Goal: Task Accomplishment & Management: Use online tool/utility

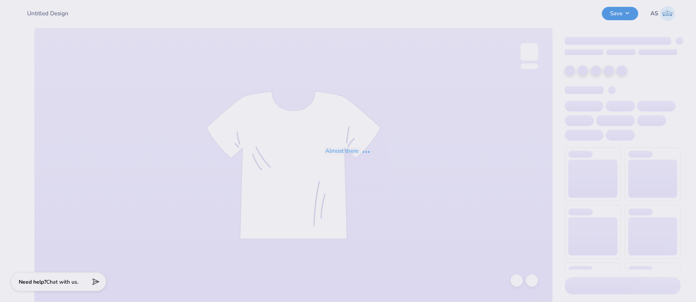
type input "Pi Beta Phi Merch 2025!"
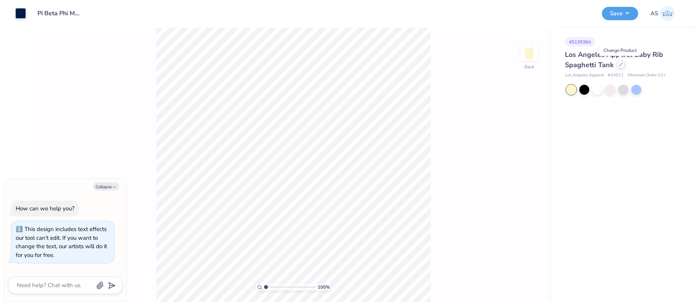
click at [620, 65] on icon at bounding box center [621, 65] width 4 height 4
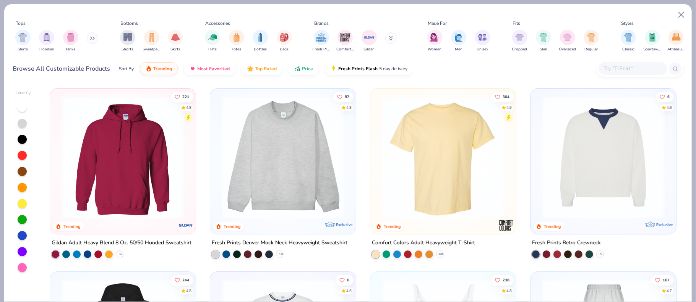
click at [446, 162] on img at bounding box center [443, 157] width 130 height 123
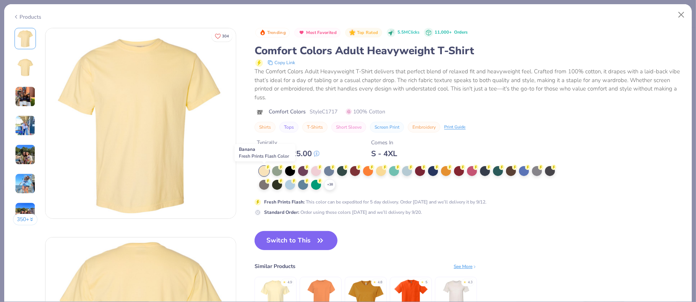
click at [265, 174] on div at bounding box center [264, 171] width 10 height 10
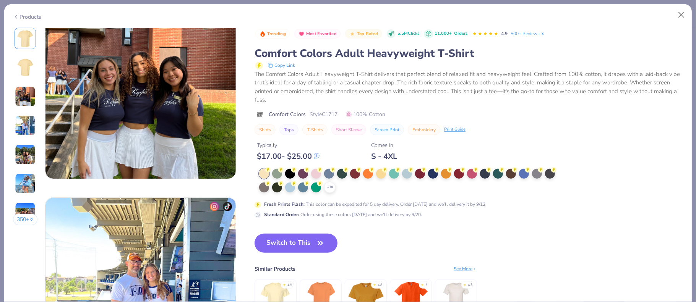
scroll to position [535, 0]
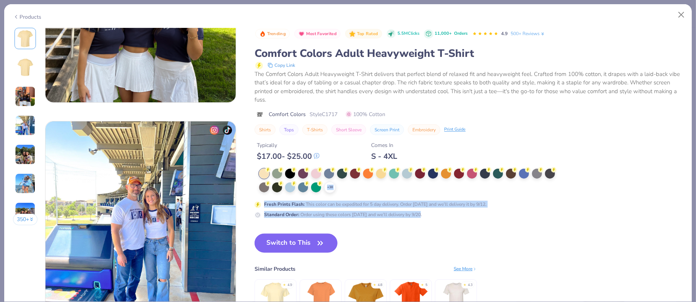
drag, startPoint x: 507, startPoint y: 242, endPoint x: 321, endPoint y: 195, distance: 191.9
click at [499, 191] on div "Trending Most Favorited Top Rated 5.5M Clicks 11,000+ Orders 4.9 500+ Reviews C…" at bounding box center [469, 182] width 428 height 309
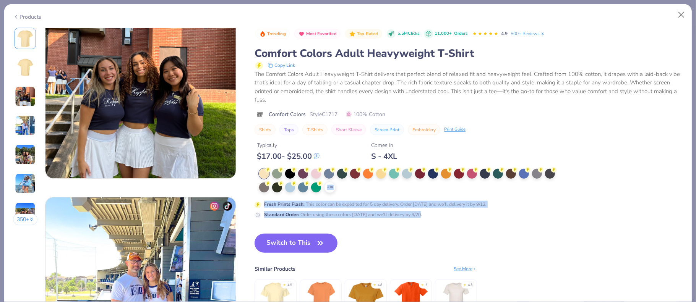
scroll to position [459, 0]
click at [276, 287] on img at bounding box center [276, 299] width 36 height 36
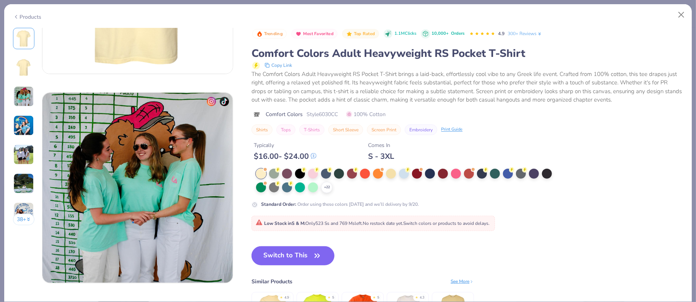
scroll to position [382, 0]
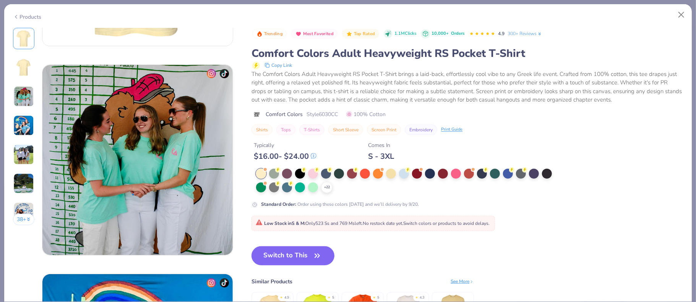
click at [24, 17] on div "Products" at bounding box center [27, 17] width 29 height 8
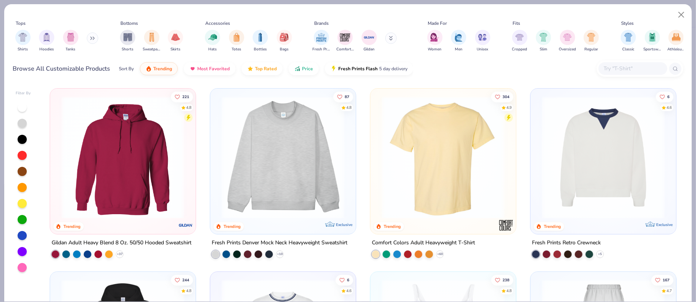
click at [438, 151] on img at bounding box center [443, 157] width 130 height 123
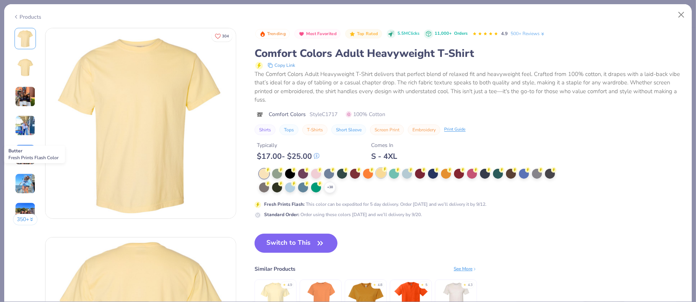
click at [381, 178] on div at bounding box center [381, 173] width 10 height 10
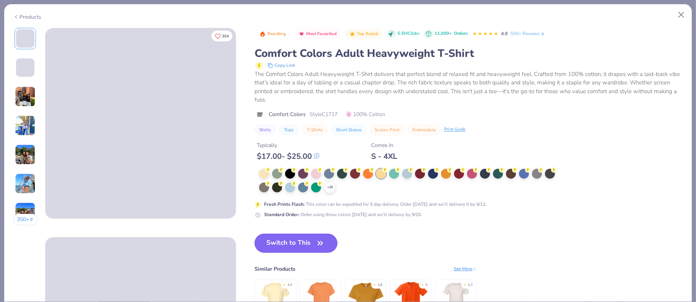
click at [290, 247] on button "Switch to This" at bounding box center [296, 243] width 83 height 19
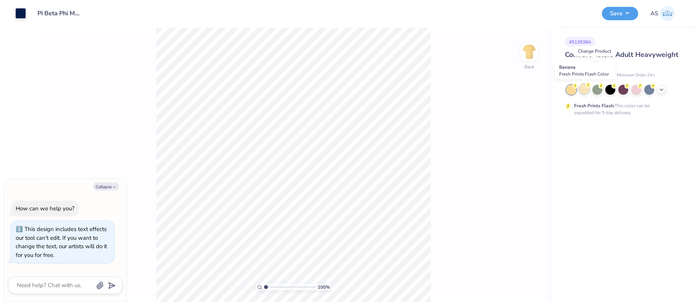
click at [585, 92] on div at bounding box center [584, 89] width 10 height 10
click at [660, 89] on icon at bounding box center [662, 89] width 6 height 6
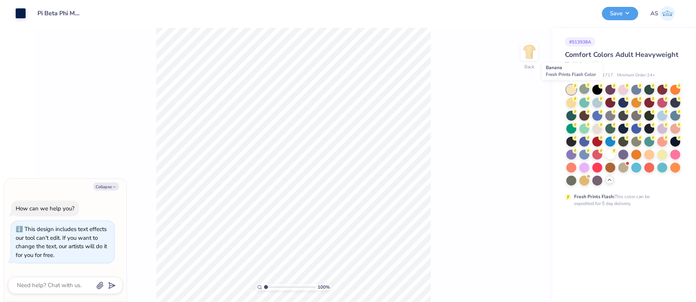
click at [570, 91] on div at bounding box center [571, 90] width 10 height 10
click at [569, 104] on div at bounding box center [571, 102] width 10 height 10
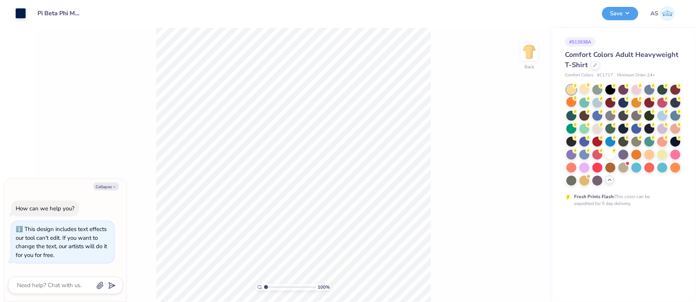
click at [570, 91] on div at bounding box center [571, 90] width 10 height 10
click at [582, 90] on div at bounding box center [584, 89] width 10 height 10
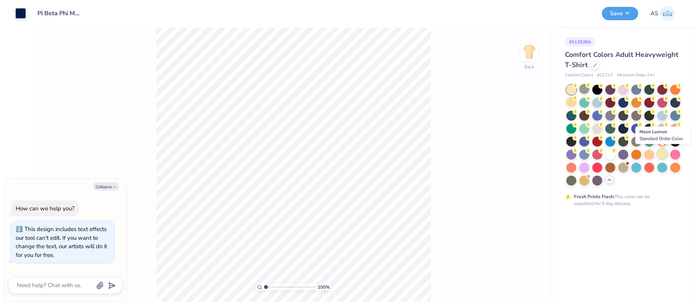
click at [662, 156] on div at bounding box center [662, 154] width 10 height 10
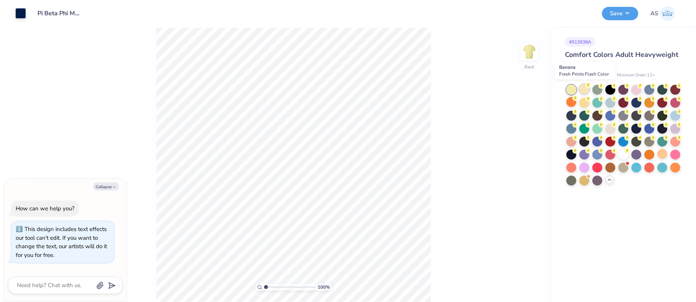
click at [583, 91] on div at bounding box center [584, 89] width 10 height 10
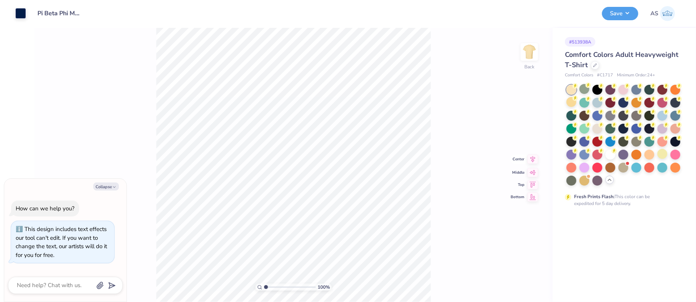
click at [533, 159] on icon at bounding box center [533, 159] width 5 height 6
click at [533, 167] on icon at bounding box center [532, 165] width 11 height 9
click at [534, 154] on icon at bounding box center [532, 153] width 11 height 9
click at [531, 179] on icon at bounding box center [533, 177] width 6 height 6
click at [535, 154] on icon at bounding box center [532, 153] width 11 height 9
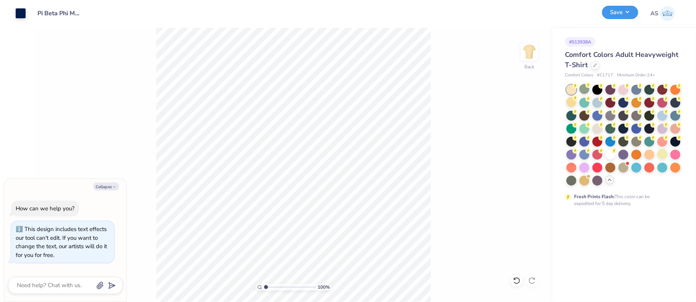
click at [625, 11] on button "Save" at bounding box center [620, 12] width 36 height 13
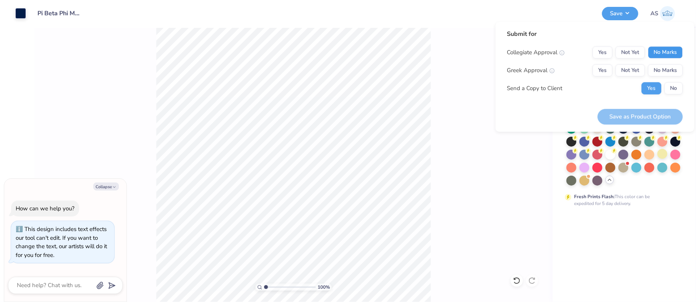
click at [667, 49] on button "No Marks" at bounding box center [665, 52] width 35 height 12
click at [599, 71] on button "Yes" at bounding box center [602, 70] width 20 height 12
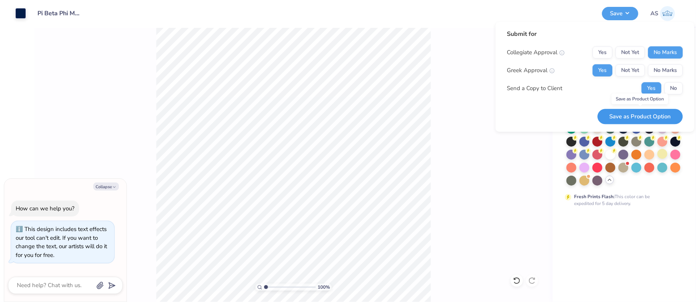
click at [638, 118] on button "Save as Product Option" at bounding box center [639, 117] width 85 height 16
type textarea "x"
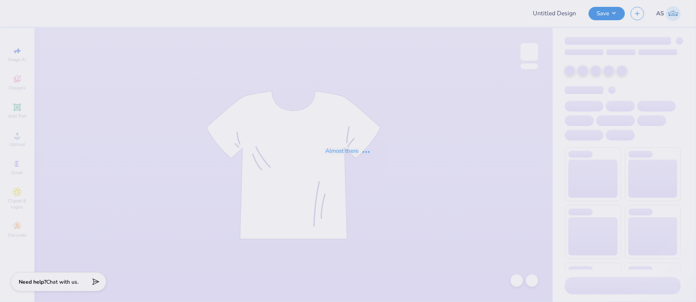
type input "PLM"
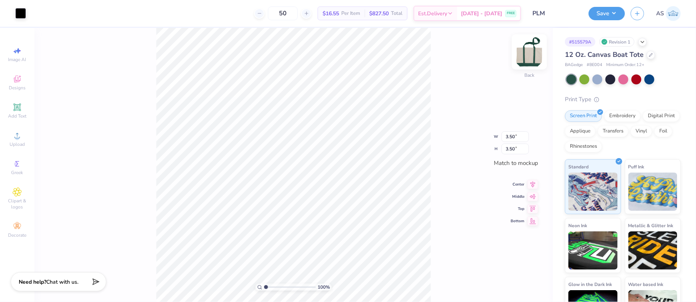
click at [529, 52] on img at bounding box center [529, 52] width 31 height 31
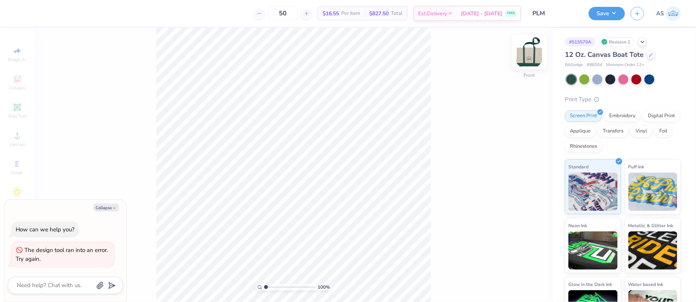
click at [530, 57] on img at bounding box center [529, 52] width 31 height 31
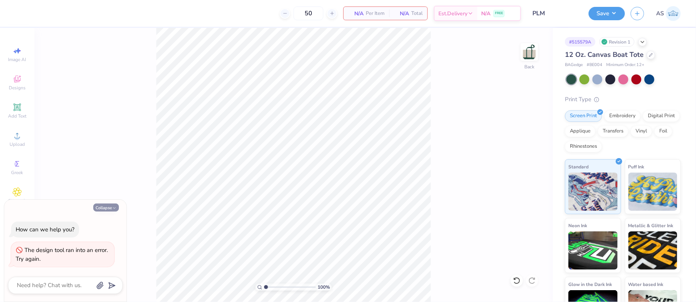
click at [99, 208] on button "Collapse" at bounding box center [106, 208] width 26 height 8
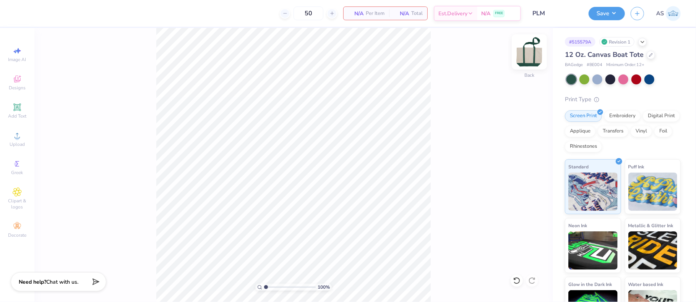
click at [524, 54] on img at bounding box center [529, 52] width 31 height 31
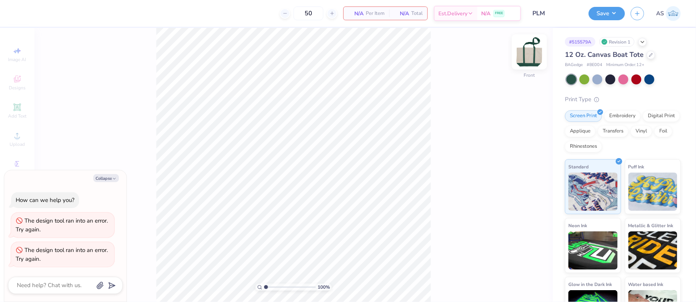
click at [534, 55] on img at bounding box center [529, 52] width 31 height 31
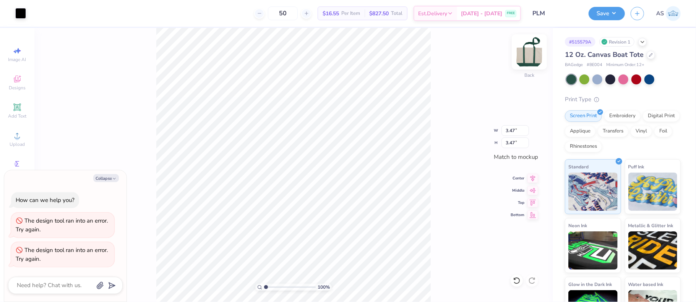
click at [529, 57] on img at bounding box center [529, 52] width 31 height 31
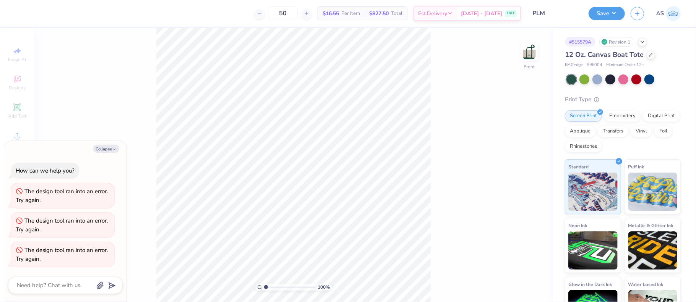
type textarea "x"
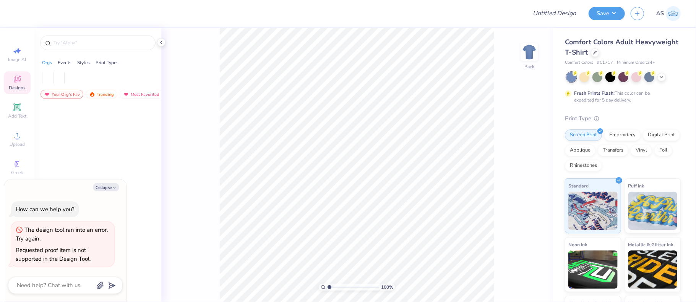
type textarea "x"
